Goal: Task Accomplishment & Management: Manage account settings

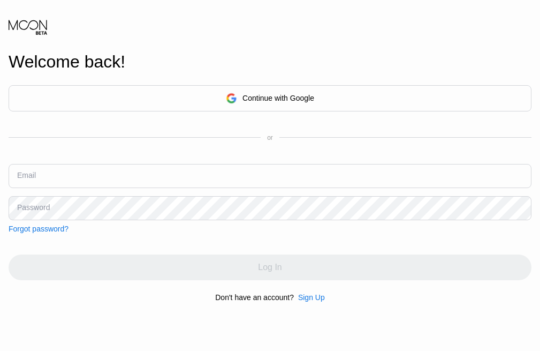
click at [154, 183] on input "text" at bounding box center [270, 176] width 523 height 24
type input "[EMAIL_ADDRESS][DOMAIN_NAME]"
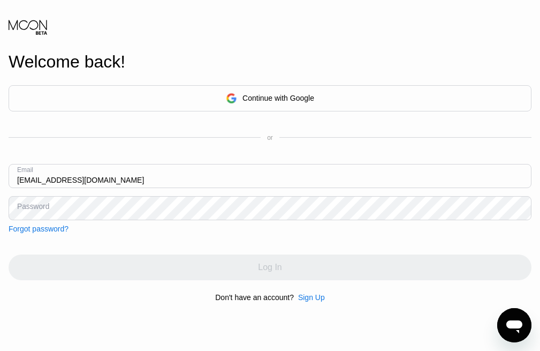
click at [35, 207] on div "Password" at bounding box center [33, 206] width 32 height 8
click at [40, 209] on div "Password" at bounding box center [33, 207] width 33 height 9
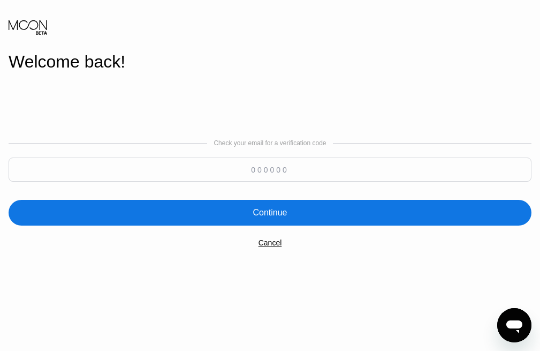
click at [286, 163] on input at bounding box center [270, 169] width 523 height 24
paste input "807574"
type input "807574"
click at [274, 213] on div "Continue" at bounding box center [270, 212] width 34 height 11
